Goal: Information Seeking & Learning: Learn about a topic

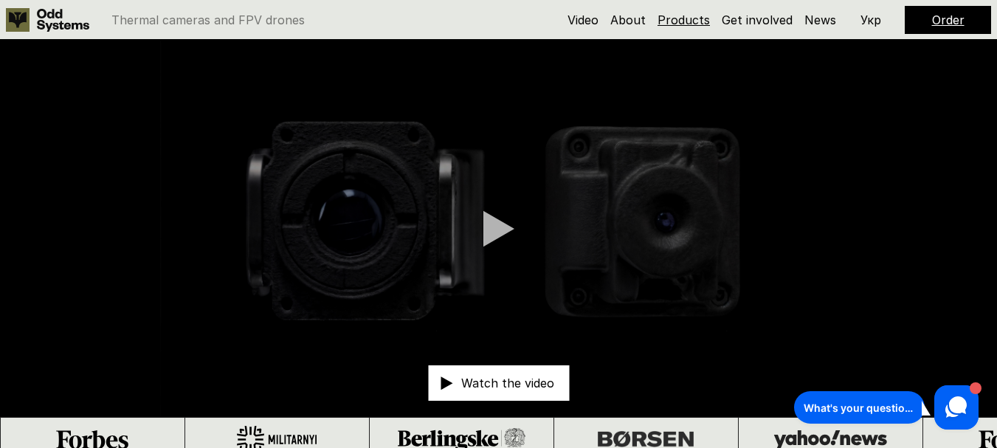
click at [686, 15] on link "Products" at bounding box center [683, 20] width 52 height 15
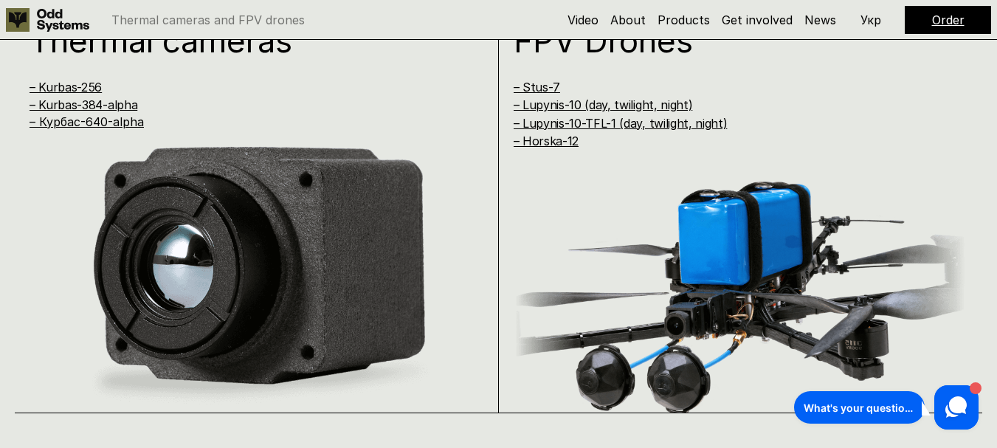
scroll to position [909, 0]
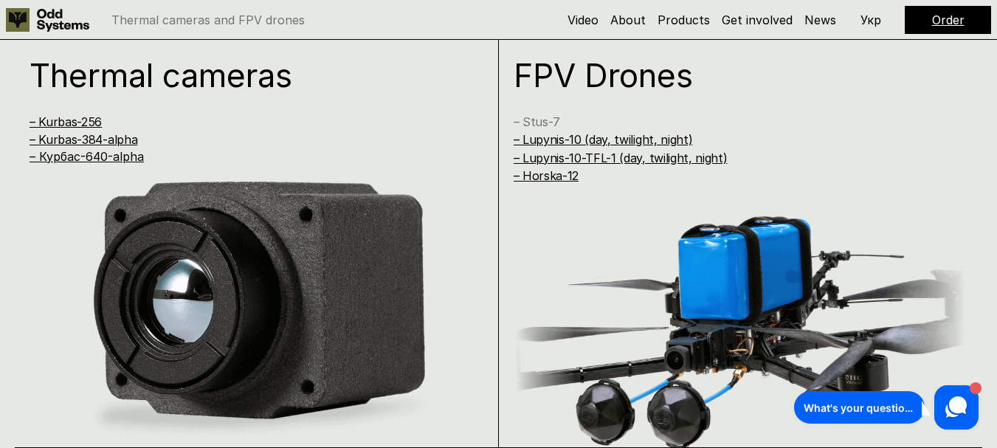
click at [529, 123] on link "– Stus-7" at bounding box center [536, 121] width 46 height 15
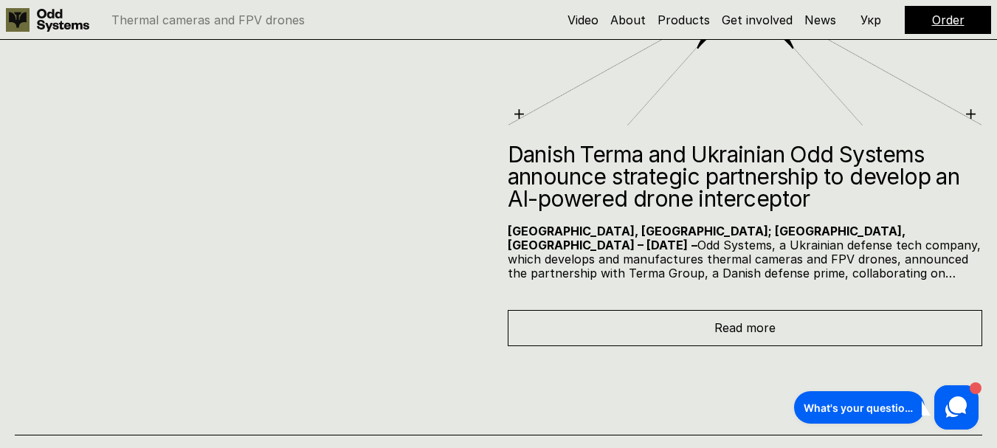
scroll to position [5384, 0]
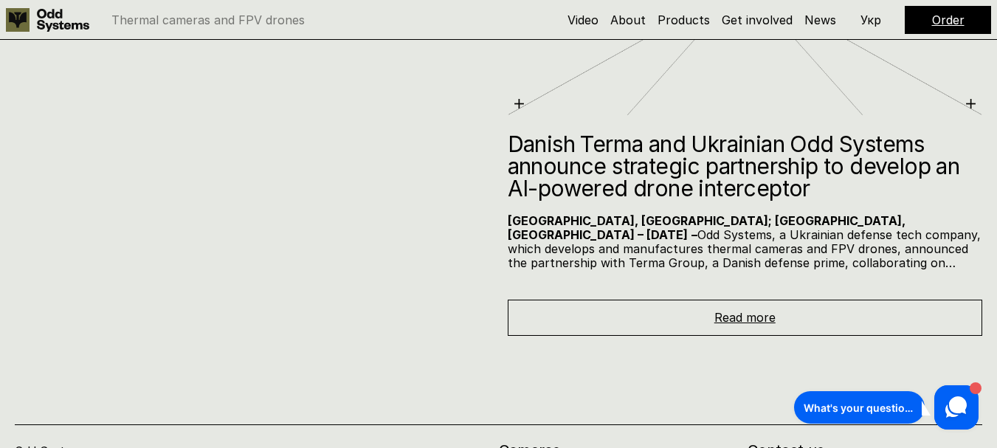
click at [728, 314] on span "Read more" at bounding box center [744, 317] width 61 height 15
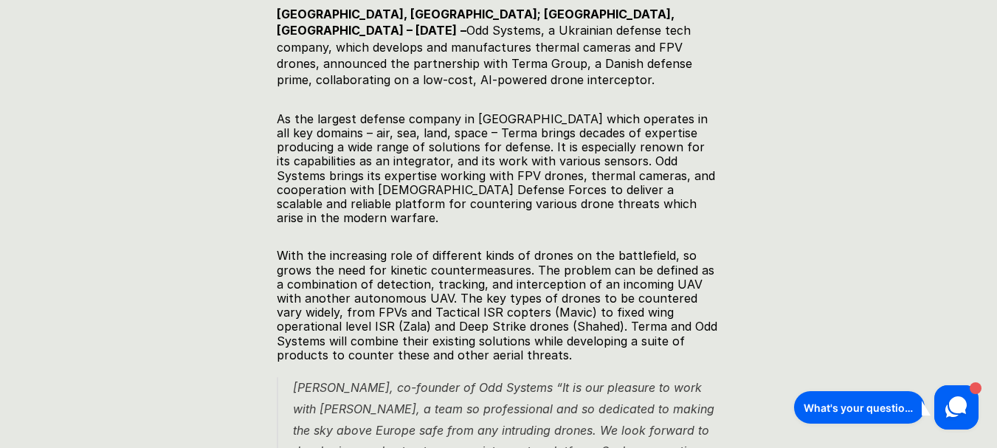
scroll to position [689, 0]
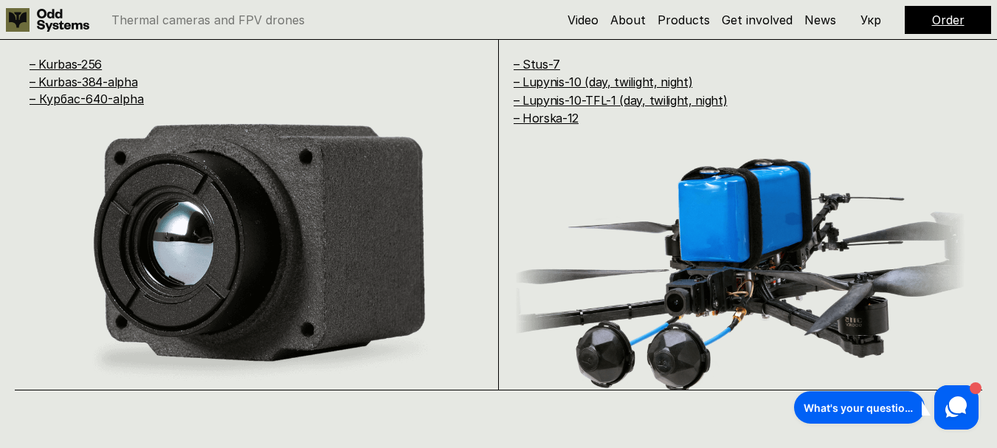
scroll to position [945, 0]
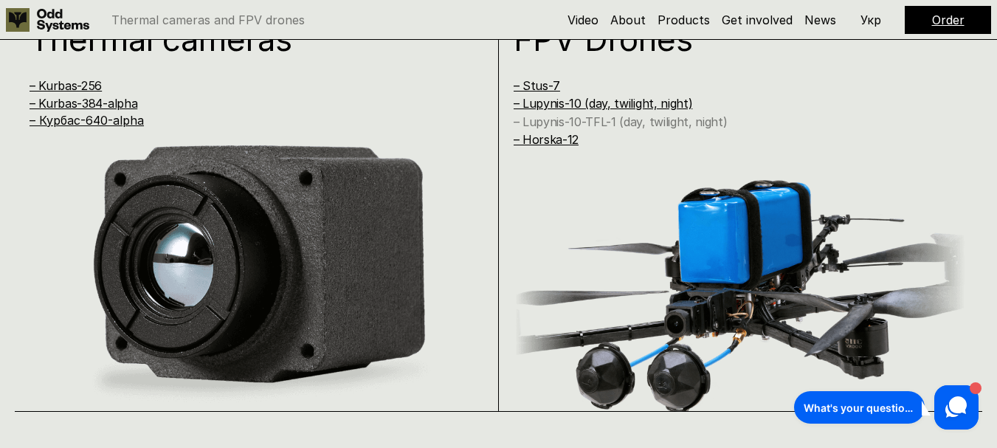
click at [576, 122] on link "– Lupynis-10-TFL-1 (day, twilight, night)" at bounding box center [620, 121] width 214 height 15
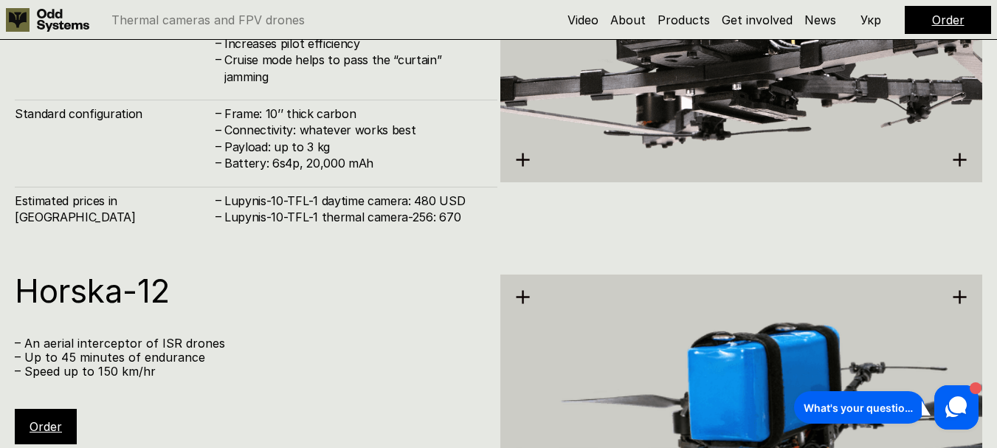
scroll to position [3448, 0]
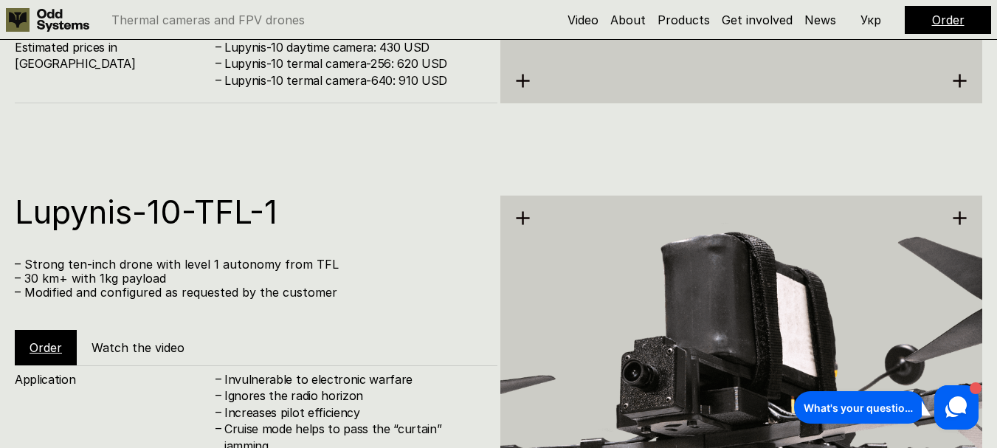
click at [58, 18] on use at bounding box center [63, 20] width 52 height 23
